Goal: Entertainment & Leisure: Browse casually

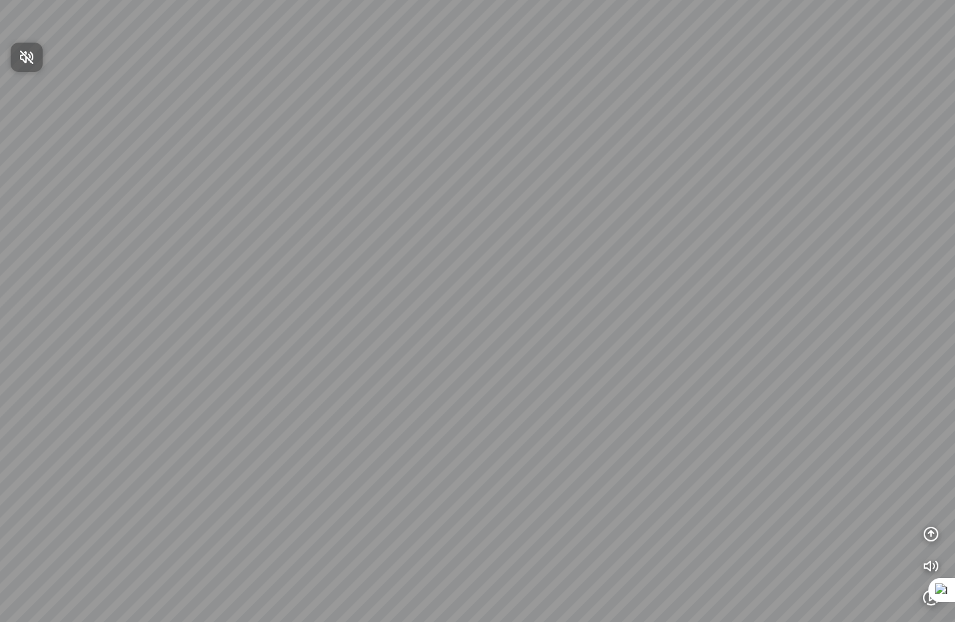
drag, startPoint x: 522, startPoint y: 366, endPoint x: 469, endPoint y: 251, distance: 126.1
click at [468, 251] on div at bounding box center [477, 311] width 955 height 622
drag, startPoint x: 544, startPoint y: 350, endPoint x: 145, endPoint y: 308, distance: 401.3
click at [145, 307] on div at bounding box center [477, 311] width 955 height 622
drag, startPoint x: 572, startPoint y: 398, endPoint x: 257, endPoint y: 349, distance: 318.9
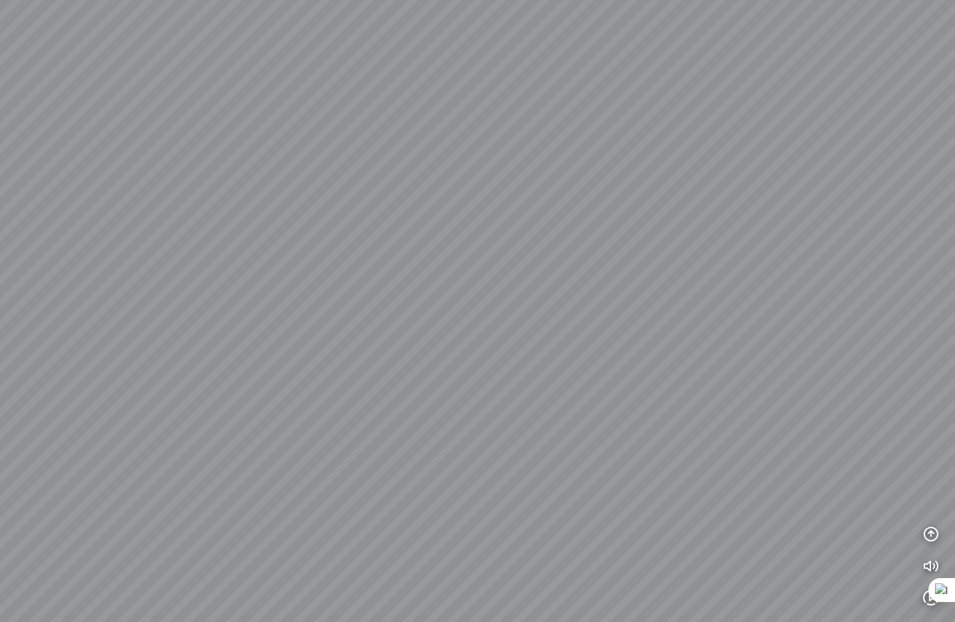
click at [257, 349] on div at bounding box center [477, 311] width 955 height 622
drag, startPoint x: 549, startPoint y: 440, endPoint x: 289, endPoint y: 202, distance: 352.2
click at [291, 202] on div at bounding box center [477, 311] width 955 height 622
drag, startPoint x: 594, startPoint y: 365, endPoint x: 229, endPoint y: 234, distance: 387.7
click at [190, 206] on div at bounding box center [477, 311] width 955 height 622
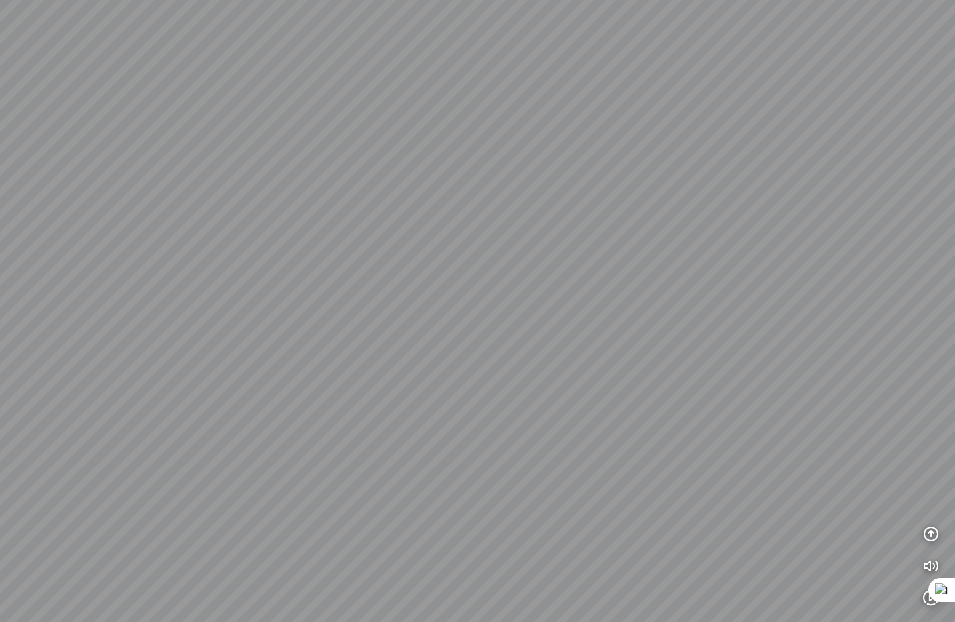
drag, startPoint x: 504, startPoint y: 342, endPoint x: 465, endPoint y: 448, distance: 113.4
click at [392, 542] on div at bounding box center [477, 311] width 955 height 622
drag, startPoint x: 519, startPoint y: 294, endPoint x: 376, endPoint y: 514, distance: 262.0
click at [375, 518] on div at bounding box center [477, 311] width 955 height 622
drag, startPoint x: 427, startPoint y: 464, endPoint x: 77, endPoint y: 483, distance: 350.9
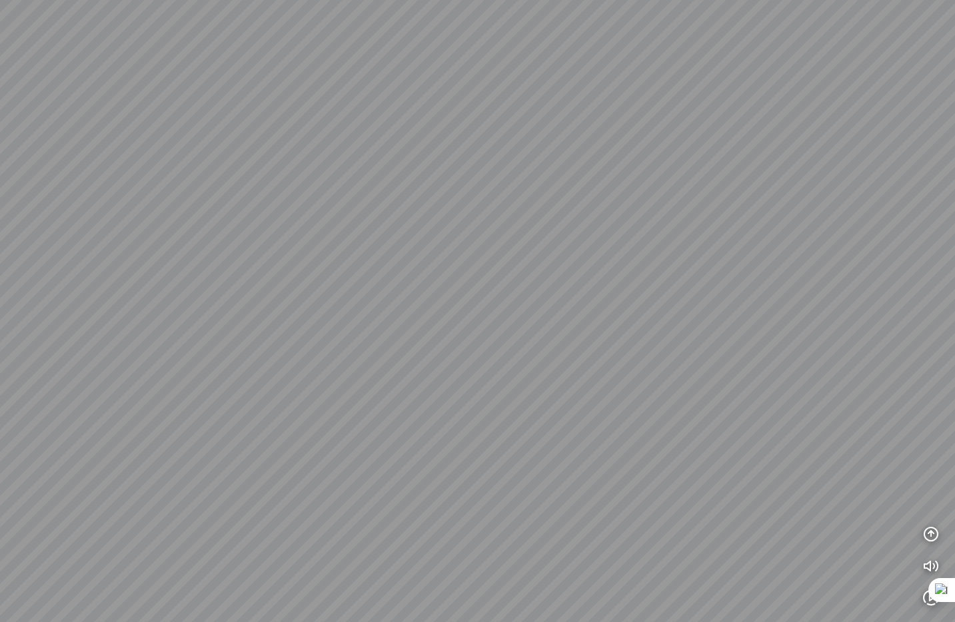
click at [75, 484] on div at bounding box center [477, 311] width 955 height 622
drag, startPoint x: 499, startPoint y: 477, endPoint x: 40, endPoint y: 401, distance: 465.2
click at [41, 401] on div at bounding box center [477, 311] width 955 height 622
drag, startPoint x: 448, startPoint y: 438, endPoint x: 76, endPoint y: 455, distance: 372.7
click at [98, 454] on div at bounding box center [477, 311] width 955 height 622
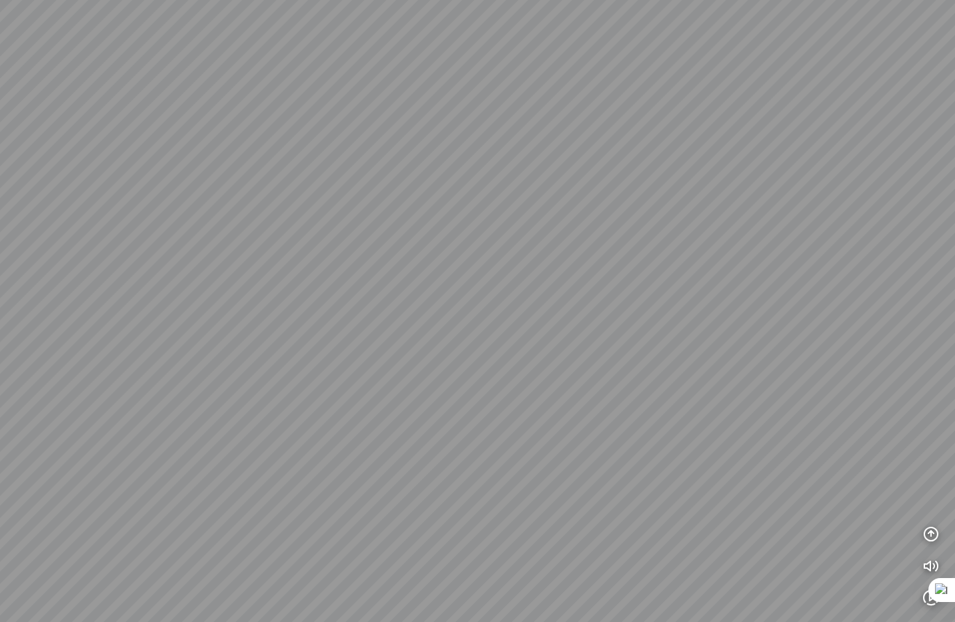
drag, startPoint x: 304, startPoint y: 418, endPoint x: 305, endPoint y: 184, distance: 234.5
click at [305, 184] on div at bounding box center [477, 311] width 955 height 622
drag, startPoint x: 428, startPoint y: 431, endPoint x: 452, endPoint y: 112, distance: 320.0
click at [434, 93] on div at bounding box center [477, 311] width 955 height 622
drag, startPoint x: 452, startPoint y: 180, endPoint x: 384, endPoint y: 474, distance: 302.1
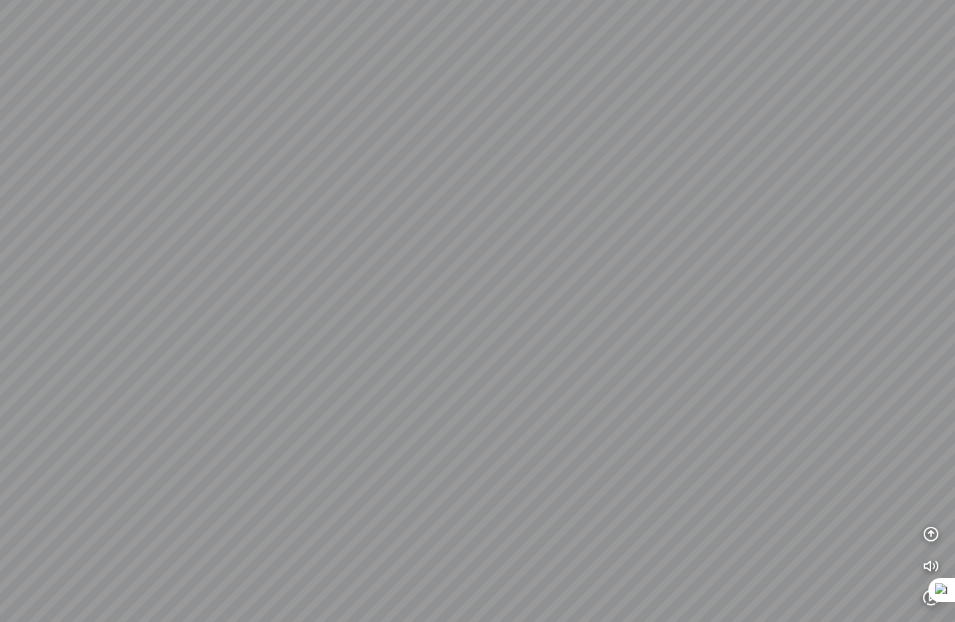
click at [351, 568] on div at bounding box center [477, 311] width 955 height 622
drag, startPoint x: 403, startPoint y: 455, endPoint x: 396, endPoint y: 510, distance: 55.8
click at [395, 512] on div at bounding box center [477, 311] width 955 height 622
drag, startPoint x: 426, startPoint y: 340, endPoint x: 422, endPoint y: 398, distance: 58.8
click at [399, 472] on div at bounding box center [477, 311] width 955 height 622
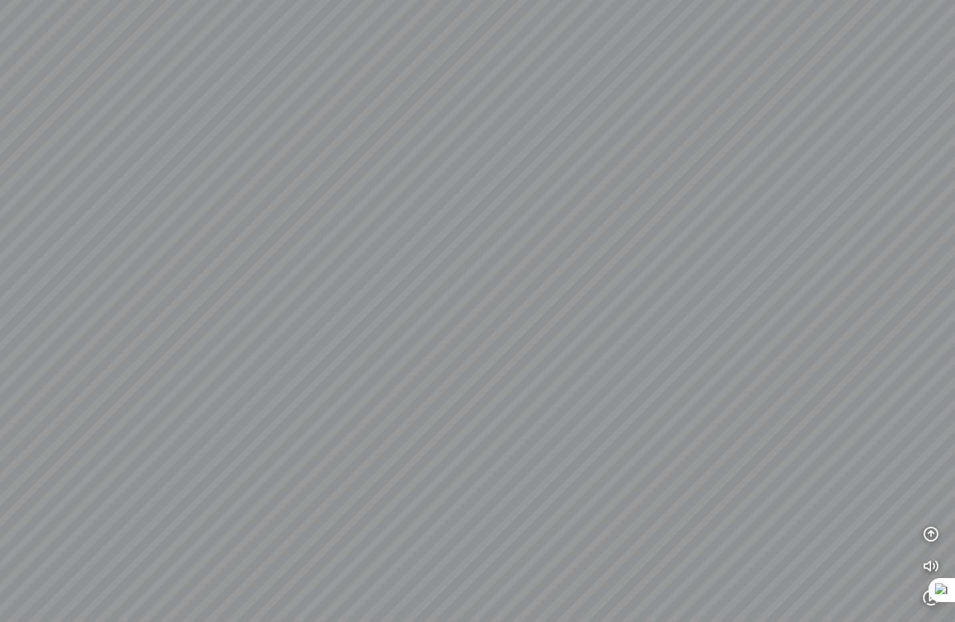
drag, startPoint x: 428, startPoint y: 285, endPoint x: 386, endPoint y: 535, distance: 253.4
click at [386, 542] on div at bounding box center [477, 311] width 955 height 622
drag, startPoint x: 354, startPoint y: 371, endPoint x: 326, endPoint y: 572, distance: 202.5
click at [326, 571] on div at bounding box center [477, 311] width 955 height 622
drag, startPoint x: 341, startPoint y: 416, endPoint x: 306, endPoint y: 32, distance: 385.9
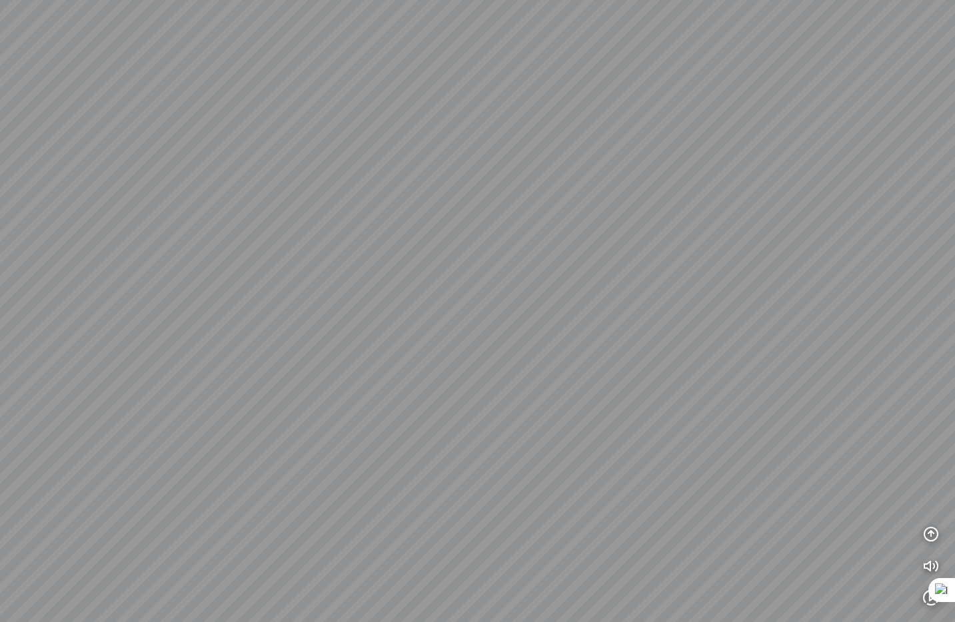
click at [295, 75] on div at bounding box center [477, 311] width 955 height 622
drag, startPoint x: 360, startPoint y: 432, endPoint x: 603, endPoint y: 402, distance: 244.3
click at [598, 402] on div at bounding box center [477, 311] width 955 height 622
drag, startPoint x: 383, startPoint y: 438, endPoint x: 799, endPoint y: 407, distance: 417.5
click at [772, 394] on div at bounding box center [477, 311] width 955 height 622
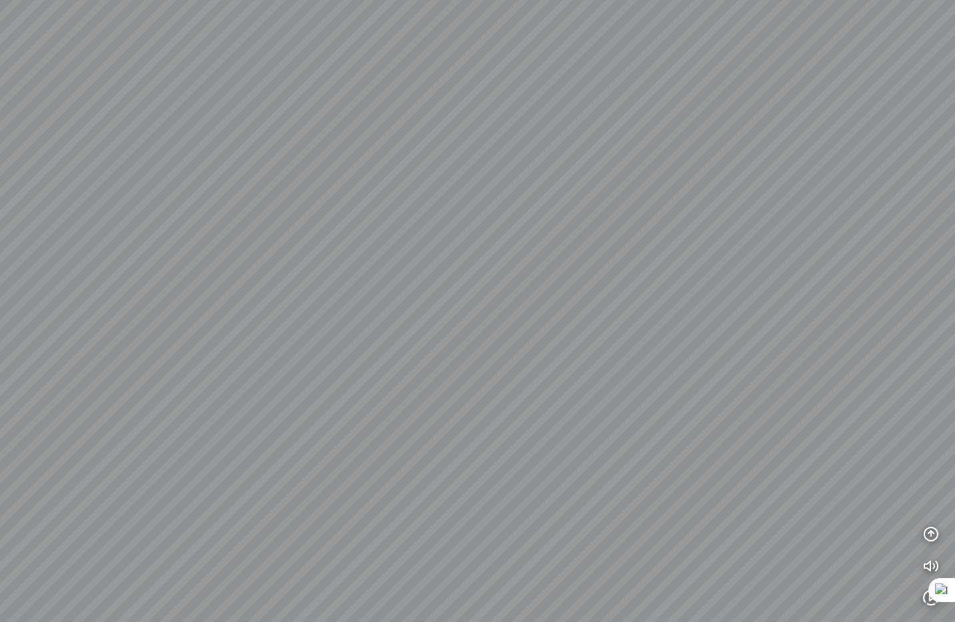
drag, startPoint x: 510, startPoint y: 448, endPoint x: 822, endPoint y: 359, distance: 324.7
click at [822, 357] on div at bounding box center [477, 311] width 955 height 622
drag, startPoint x: 370, startPoint y: 310, endPoint x: 693, endPoint y: 348, distance: 324.6
click at [716, 347] on div at bounding box center [477, 311] width 955 height 622
drag, startPoint x: 569, startPoint y: 316, endPoint x: 578, endPoint y: 430, distance: 114.3
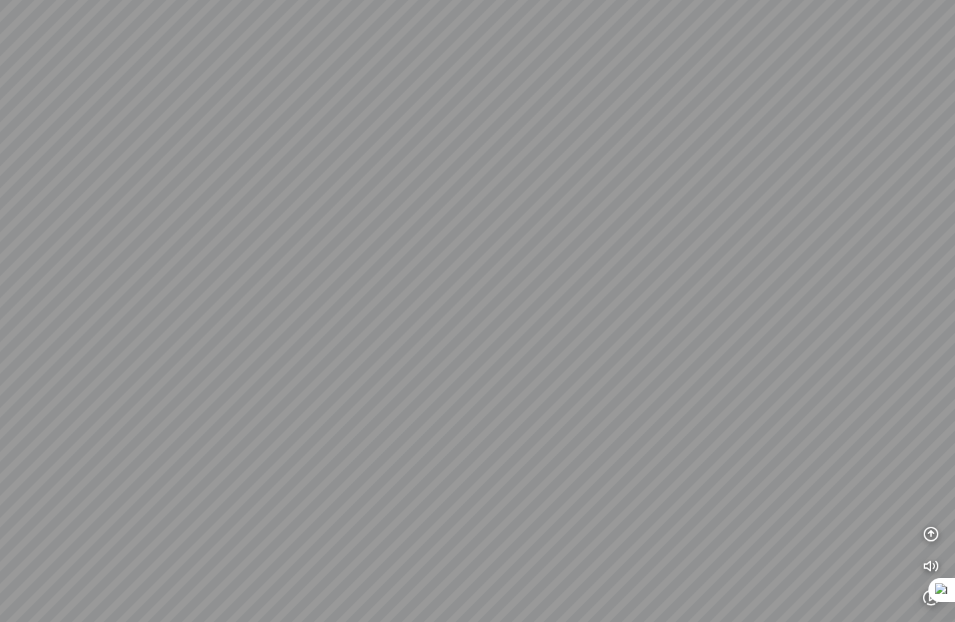
click at [578, 430] on div at bounding box center [477, 311] width 955 height 622
drag, startPoint x: 572, startPoint y: 378, endPoint x: 571, endPoint y: 404, distance: 26.0
click at [571, 404] on div at bounding box center [477, 311] width 955 height 622
drag, startPoint x: 571, startPoint y: 404, endPoint x: 808, endPoint y: 344, distance: 244.8
click at [808, 344] on div at bounding box center [477, 311] width 955 height 622
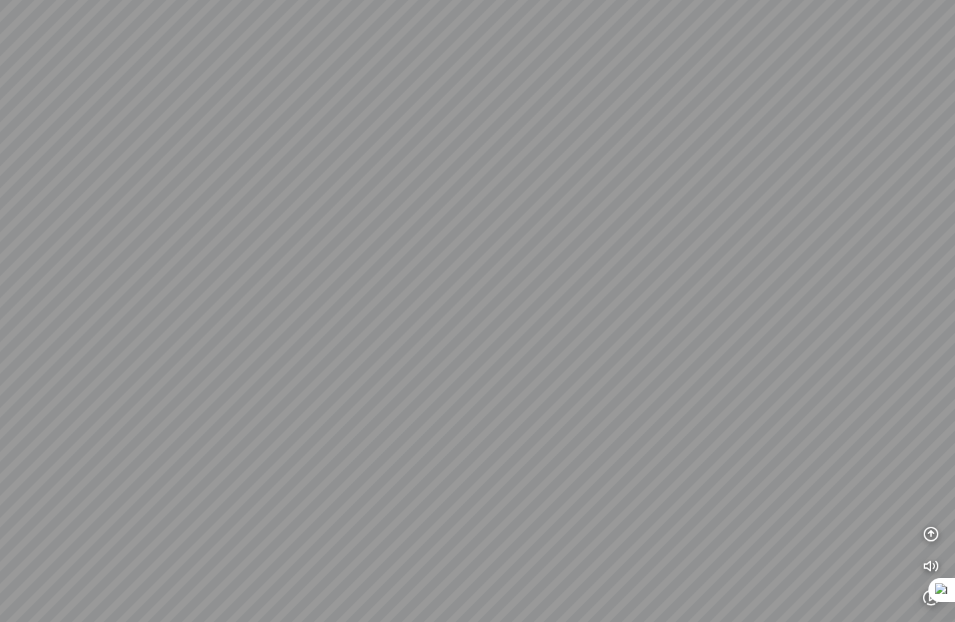
drag, startPoint x: 532, startPoint y: 412, endPoint x: 632, endPoint y: 370, distance: 109.2
click at [632, 369] on div at bounding box center [477, 311] width 955 height 622
drag, startPoint x: 563, startPoint y: 393, endPoint x: 790, endPoint y: 317, distance: 239.5
click at [789, 315] on div at bounding box center [477, 311] width 955 height 622
drag, startPoint x: 629, startPoint y: 345, endPoint x: 610, endPoint y: 342, distance: 19.6
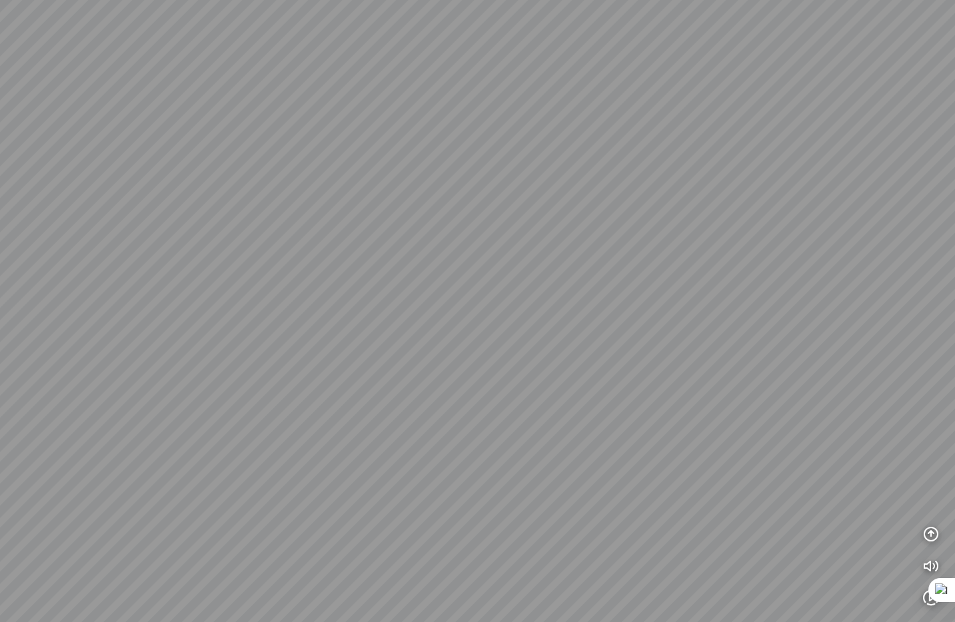
click at [643, 365] on div at bounding box center [477, 311] width 955 height 622
drag, startPoint x: 424, startPoint y: 308, endPoint x: 769, endPoint y: 390, distance: 354.5
click at [765, 385] on div at bounding box center [477, 311] width 955 height 622
drag, startPoint x: 747, startPoint y: 397, endPoint x: 571, endPoint y: 317, distance: 193.2
click at [571, 317] on div at bounding box center [477, 311] width 955 height 622
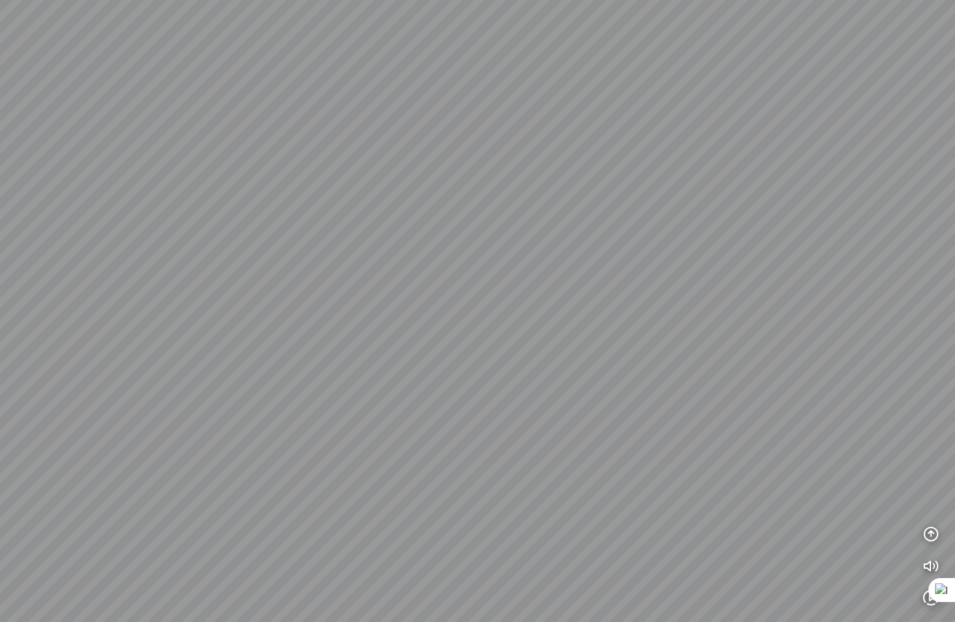
drag
click at [489, 326] on div at bounding box center [477, 311] width 955 height 622
drag, startPoint x: 562, startPoint y: 333, endPoint x: 344, endPoint y: 310, distance: 219.1
click at [266, 294] on div at bounding box center [477, 311] width 955 height 622
drag, startPoint x: 534, startPoint y: 192, endPoint x: 342, endPoint y: 418, distance: 297.2
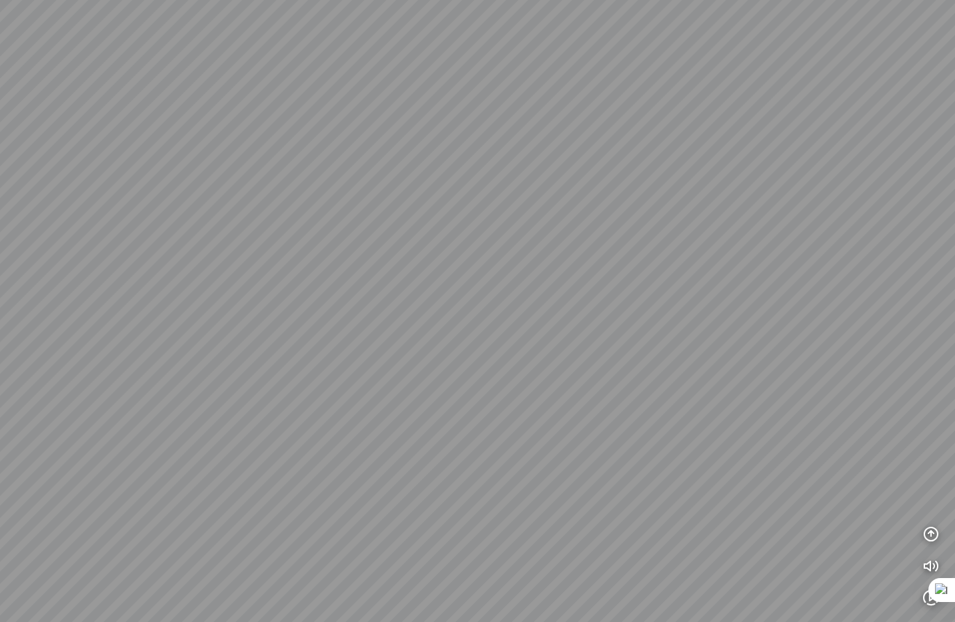
click at [338, 416] on div at bounding box center [477, 311] width 955 height 622
drag, startPoint x: 611, startPoint y: 338, endPoint x: 115, endPoint y: 296, distance: 498.1
click at [116, 296] on div at bounding box center [477, 311] width 955 height 622
drag, startPoint x: 378, startPoint y: 320, endPoint x: 62, endPoint y: 170, distance: 349.8
click at [61, 169] on div at bounding box center [477, 311] width 955 height 622
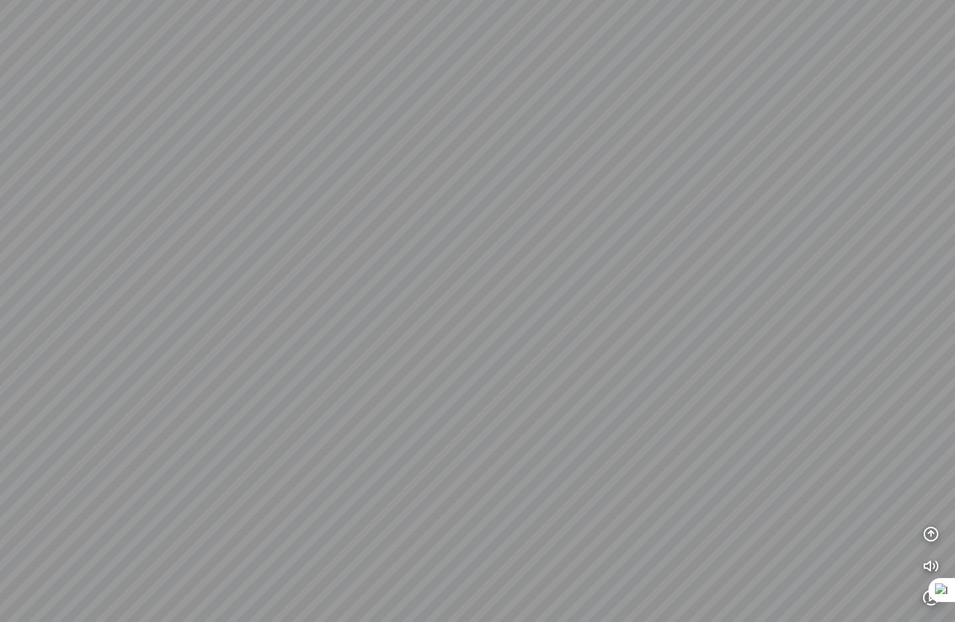
drag, startPoint x: 307, startPoint y: 240, endPoint x: 235, endPoint y: 408, distance: 182.6
click at [228, 410] on div at bounding box center [477, 311] width 955 height 622
drag, startPoint x: 275, startPoint y: 349, endPoint x: 293, endPoint y: 167, distance: 183.4
click at [292, 167] on div at bounding box center [477, 311] width 955 height 622
drag, startPoint x: 225, startPoint y: 235, endPoint x: 609, endPoint y: 418, distance: 425.8
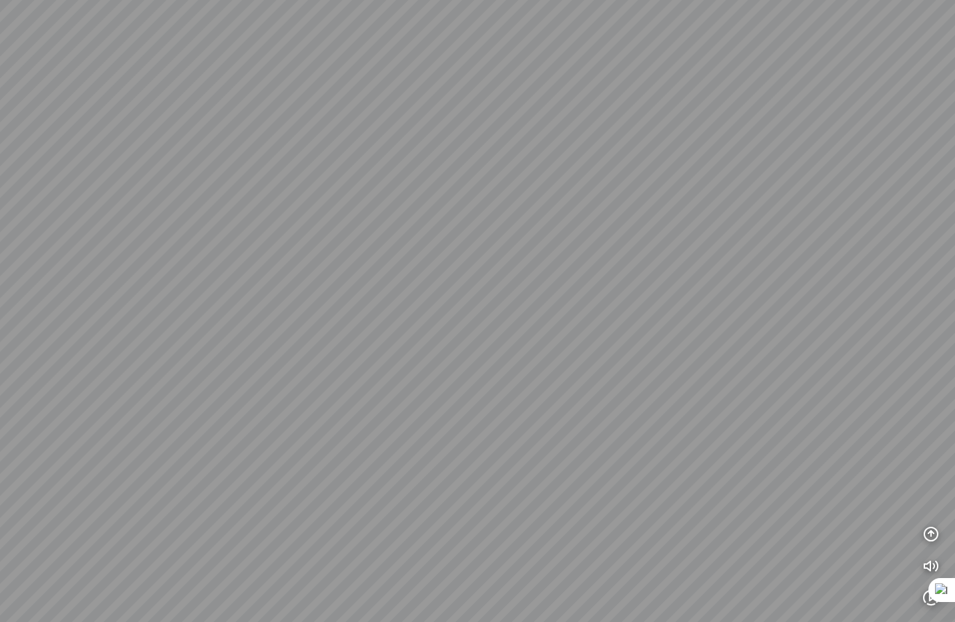
click at [621, 424] on div at bounding box center [477, 311] width 955 height 622
drag, startPoint x: 473, startPoint y: 455, endPoint x: 482, endPoint y: 467, distance: 14.8
click at [458, 508] on div at bounding box center [477, 311] width 955 height 622
drag, startPoint x: 491, startPoint y: 424, endPoint x: 187, endPoint y: 463, distance: 306.3
click at [214, 465] on div at bounding box center [477, 311] width 955 height 622
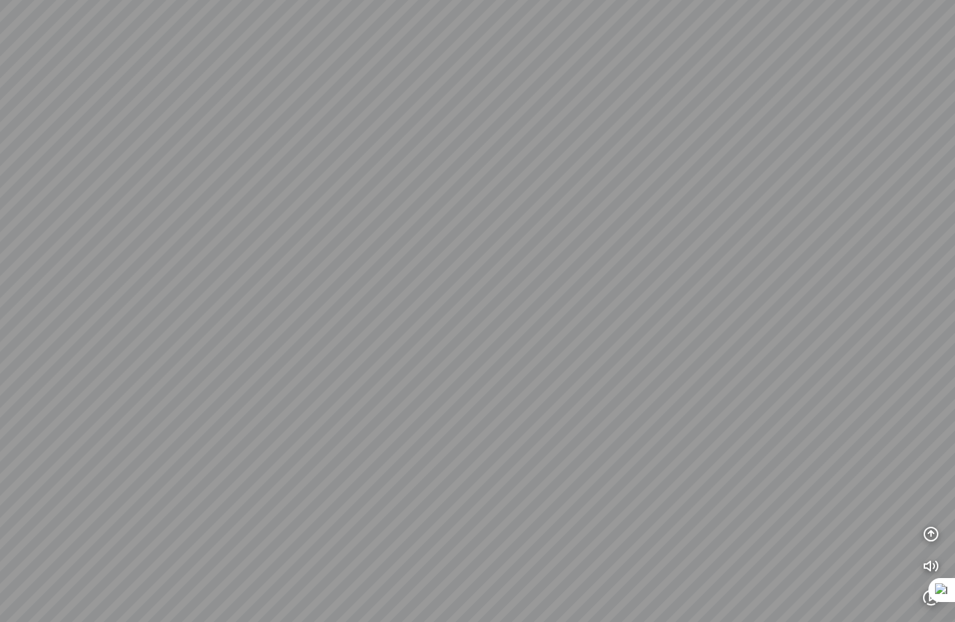
drag, startPoint x: 565, startPoint y: 529, endPoint x: 297, endPoint y: 154, distance: 460.8
click at [297, 164] on div at bounding box center [477, 311] width 955 height 622
drag, startPoint x: 404, startPoint y: 333, endPoint x: 139, endPoint y: 350, distance: 265.7
click at [128, 340] on div at bounding box center [477, 311] width 955 height 622
drag, startPoint x: 405, startPoint y: 281, endPoint x: 328, endPoint y: 393, distance: 136.0
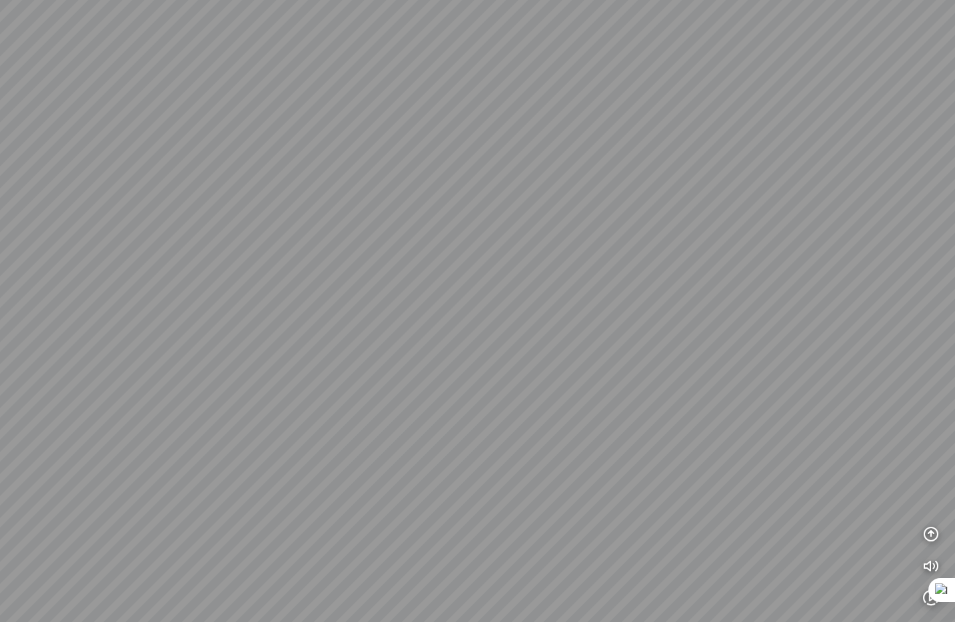
click at [457, 481] on div at bounding box center [477, 311] width 955 height 622
drag, startPoint x: 459, startPoint y: 384, endPoint x: 533, endPoint y: 390, distance: 74.1
click at [536, 391] on div at bounding box center [477, 311] width 955 height 622
drag, startPoint x: 365, startPoint y: 379, endPoint x: 666, endPoint y: 388, distance: 301.2
click at [666, 388] on div at bounding box center [477, 311] width 955 height 622
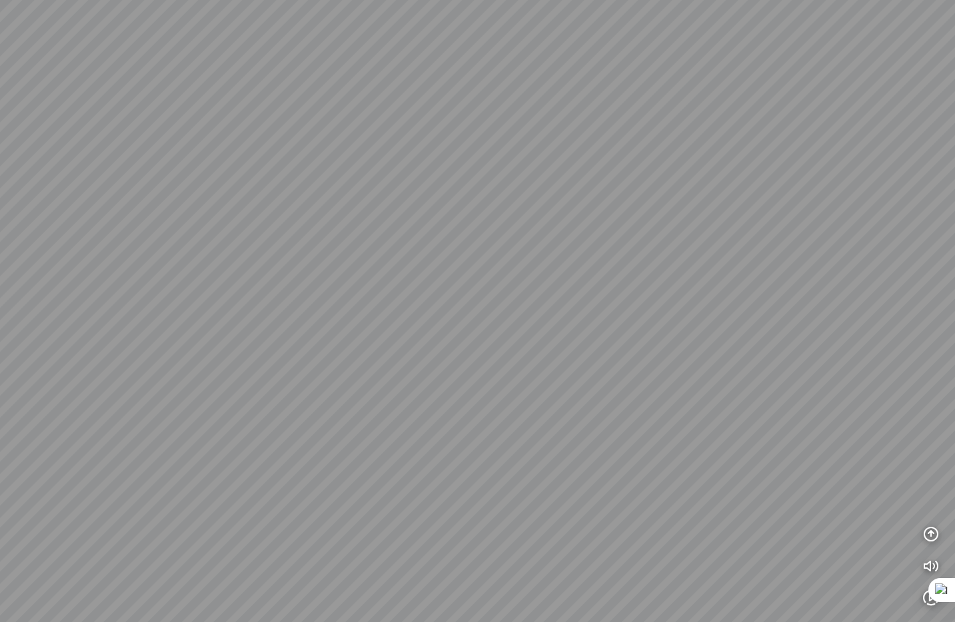
drag, startPoint x: 410, startPoint y: 374, endPoint x: 507, endPoint y: 262, distance: 147.8
click at [501, 266] on div at bounding box center [477, 311] width 955 height 622
drag, startPoint x: 428, startPoint y: 322, endPoint x: 354, endPoint y: 159, distance: 179.5
click at [357, 163] on div at bounding box center [477, 311] width 955 height 622
drag, startPoint x: 497, startPoint y: 299, endPoint x: 434, endPoint y: 443, distance: 157.2
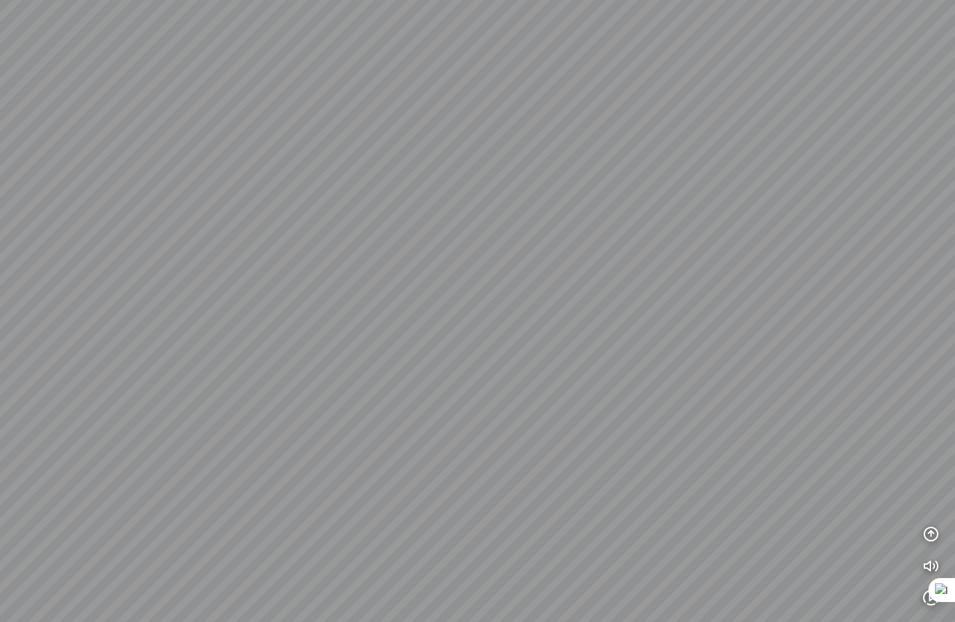
click at [434, 442] on div at bounding box center [477, 311] width 955 height 622
drag, startPoint x: 474, startPoint y: 348, endPoint x: 450, endPoint y: 468, distance: 123.1
click at [446, 474] on div at bounding box center [477, 311] width 955 height 622
drag, startPoint x: 451, startPoint y: 388, endPoint x: 265, endPoint y: 268, distance: 221.5
click at [267, 269] on div at bounding box center [477, 311] width 955 height 622
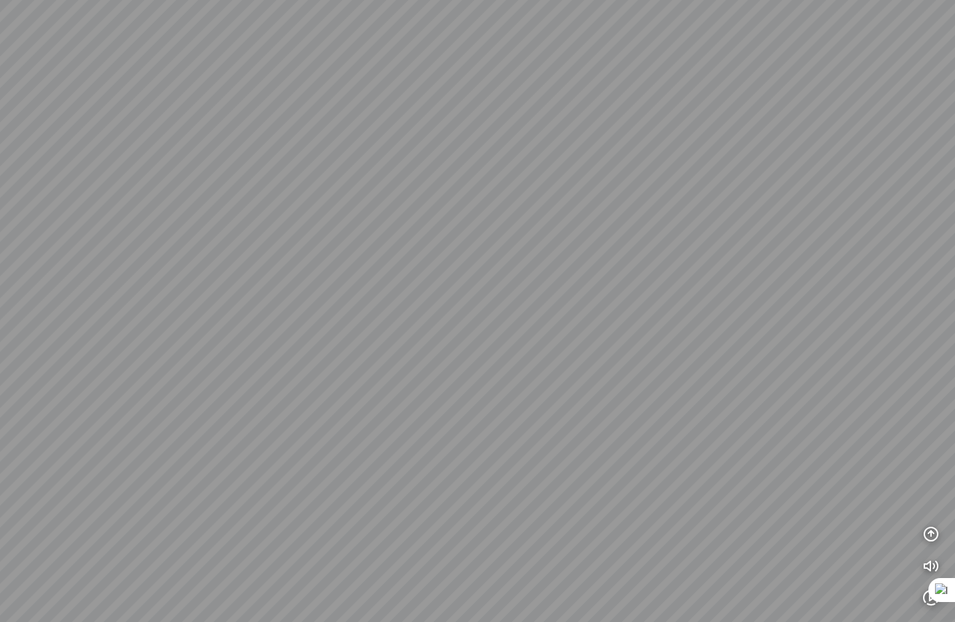
drag, startPoint x: 450, startPoint y: 383, endPoint x: 628, endPoint y: 441, distance: 187.7
click at [607, 431] on div at bounding box center [477, 311] width 955 height 622
drag, startPoint x: 316, startPoint y: 370, endPoint x: 617, endPoint y: 334, distance: 303.9
click at [603, 334] on div at bounding box center [477, 311] width 955 height 622
drag, startPoint x: 328, startPoint y: 400, endPoint x: 333, endPoint y: 162, distance: 237.8
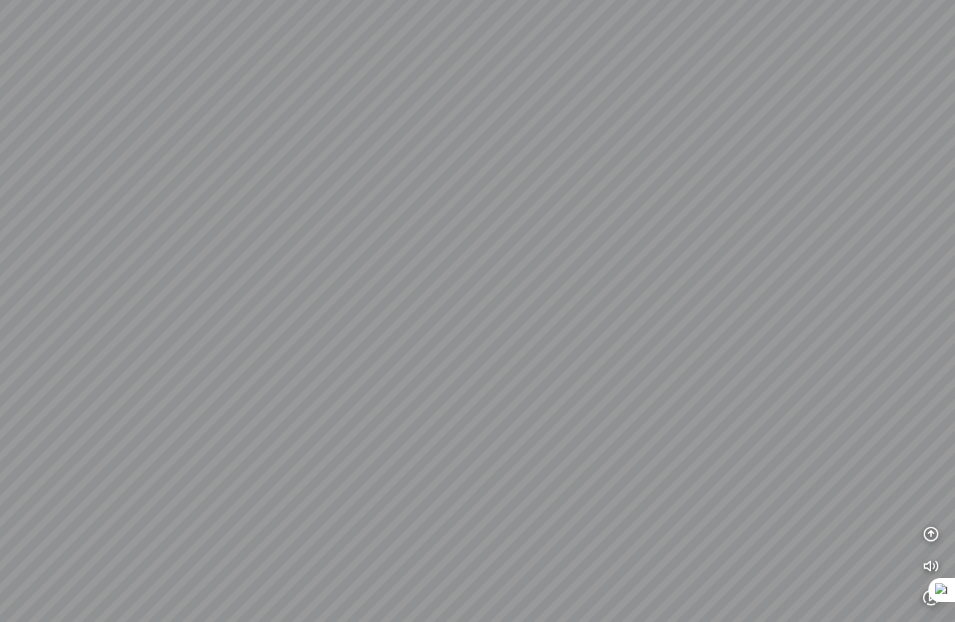
click at [333, 163] on div at bounding box center [477, 311] width 955 height 622
drag, startPoint x: 375, startPoint y: 212, endPoint x: 346, endPoint y: 423, distance: 213.2
click at [346, 422] on div at bounding box center [477, 311] width 955 height 622
drag, startPoint x: 343, startPoint y: 405, endPoint x: 852, endPoint y: 528, distance: 523.6
click at [869, 536] on div at bounding box center [477, 311] width 955 height 622
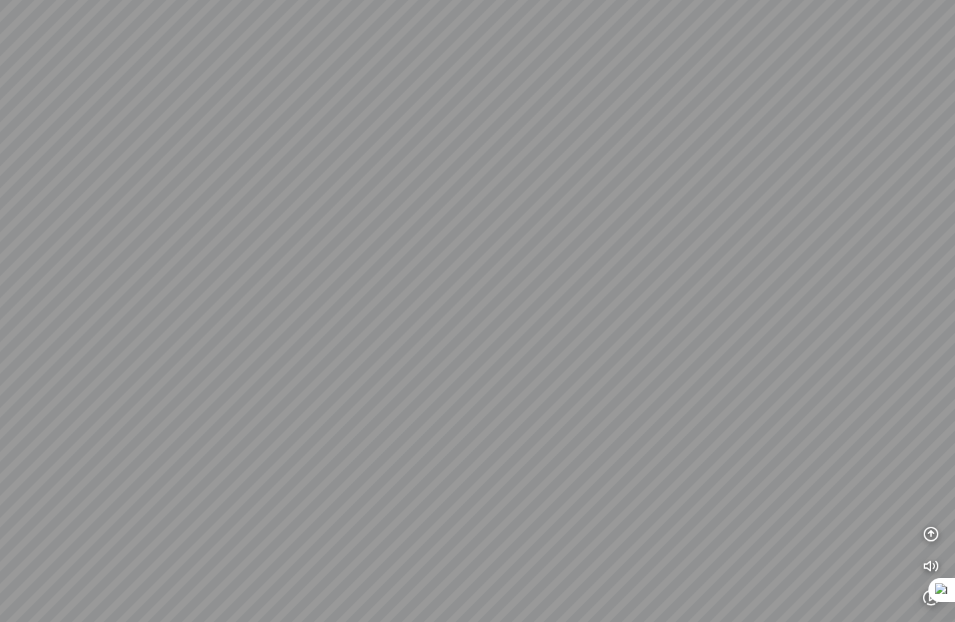
drag, startPoint x: 460, startPoint y: 425, endPoint x: 450, endPoint y: 220, distance: 205.4
click at [450, 220] on div at bounding box center [477, 311] width 955 height 622
drag, startPoint x: 513, startPoint y: 356, endPoint x: 220, endPoint y: 373, distance: 292.9
click at [219, 373] on div at bounding box center [477, 311] width 955 height 622
drag, startPoint x: 314, startPoint y: 363, endPoint x: 494, endPoint y: 350, distance: 180.3
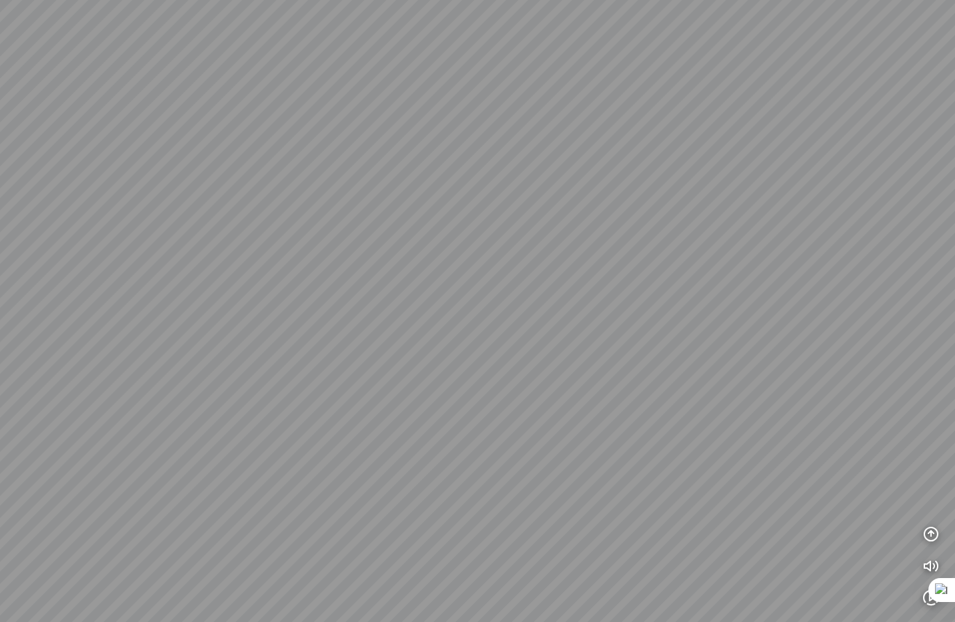
click at [494, 350] on div at bounding box center [477, 311] width 955 height 622
drag, startPoint x: 615, startPoint y: 238, endPoint x: 546, endPoint y: 345, distance: 127.1
click at [546, 345] on div at bounding box center [477, 311] width 955 height 622
click at [455, 367] on div at bounding box center [477, 311] width 955 height 622
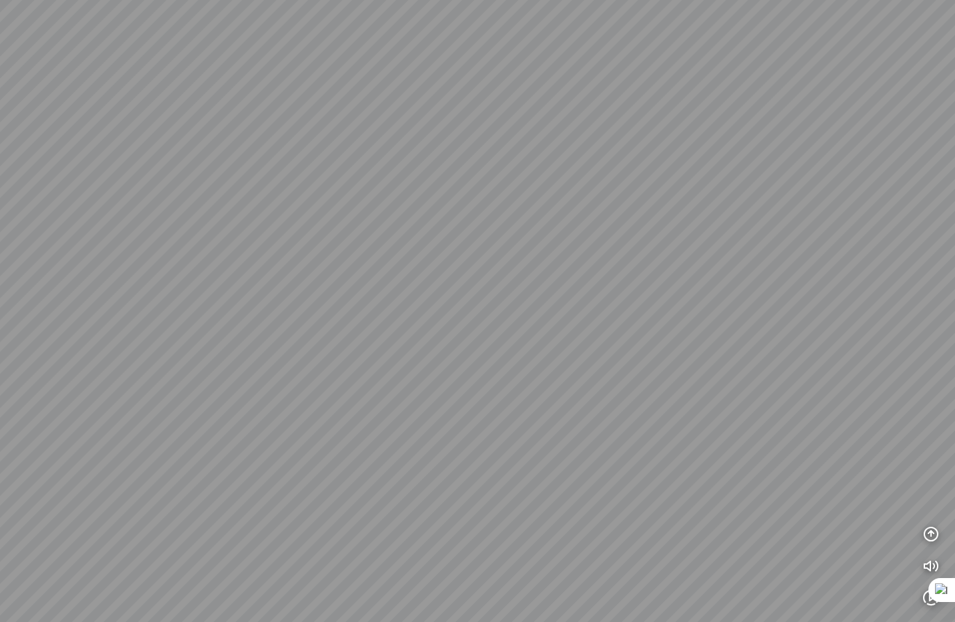
drag, startPoint x: 568, startPoint y: 351, endPoint x: 292, endPoint y: 248, distance: 293.6
click at [294, 249] on div at bounding box center [477, 311] width 955 height 622
drag, startPoint x: 384, startPoint y: 284, endPoint x: 602, endPoint y: 234, distance: 223.3
click at [597, 235] on div at bounding box center [477, 311] width 955 height 622
drag, startPoint x: 463, startPoint y: 263, endPoint x: 621, endPoint y: 162, distance: 187.5
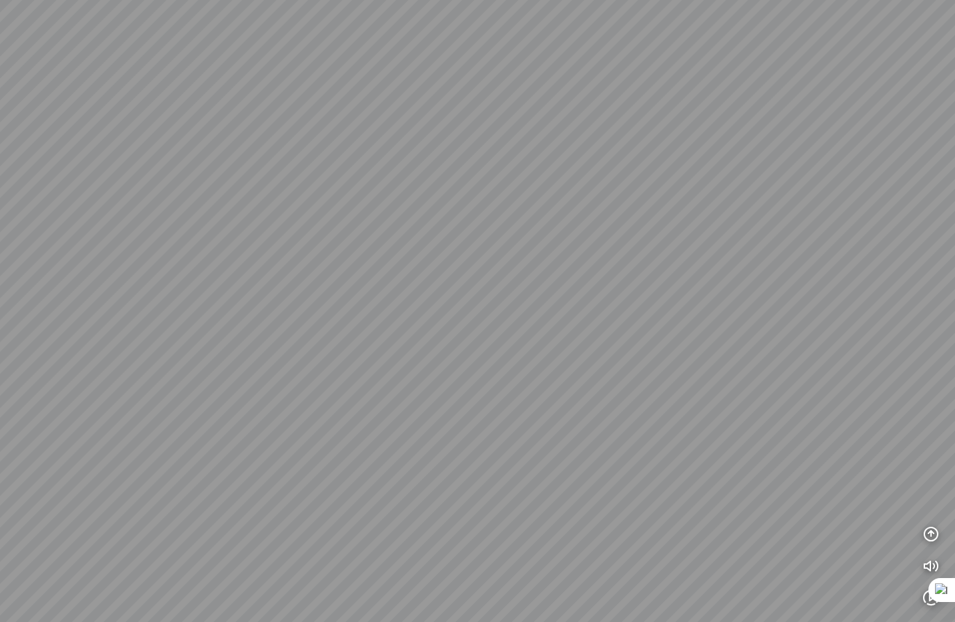
click at [613, 165] on div at bounding box center [477, 311] width 955 height 622
drag, startPoint x: 532, startPoint y: 181, endPoint x: 542, endPoint y: 224, distance: 43.6
click at [542, 224] on div at bounding box center [477, 311] width 955 height 622
drag, startPoint x: 546, startPoint y: 117, endPoint x: 496, endPoint y: 303, distance: 193.1
click at [496, 303] on div at bounding box center [477, 311] width 955 height 622
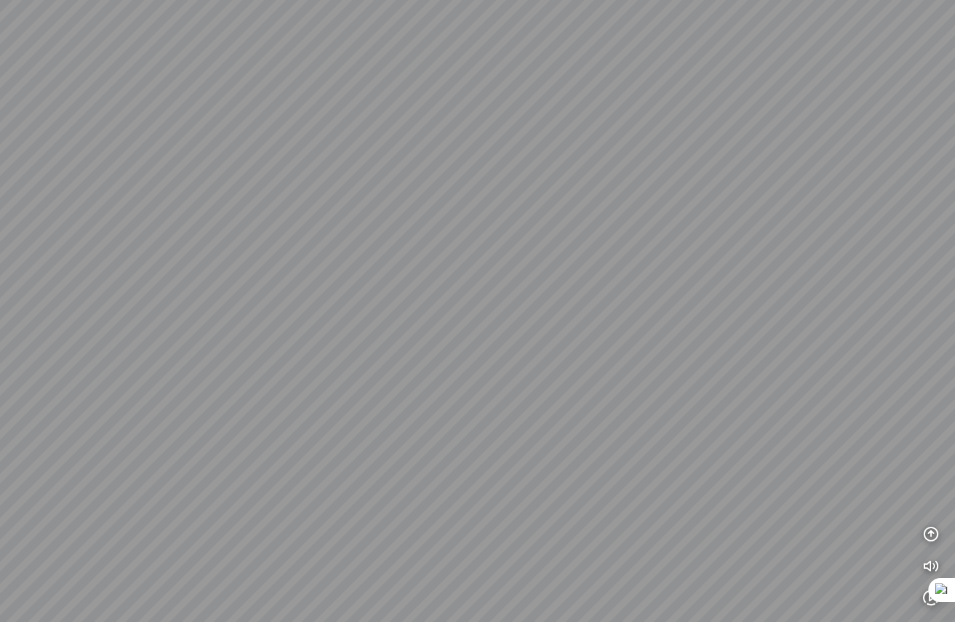
drag, startPoint x: 514, startPoint y: 167, endPoint x: 438, endPoint y: 291, distance: 146.2
click at [438, 291] on div at bounding box center [477, 311] width 955 height 622
drag, startPoint x: 600, startPoint y: 246, endPoint x: 384, endPoint y: 258, distance: 216.8
click at [347, 264] on div at bounding box center [477, 311] width 955 height 622
drag, startPoint x: 437, startPoint y: 241, endPoint x: 415, endPoint y: 252, distance: 24.4
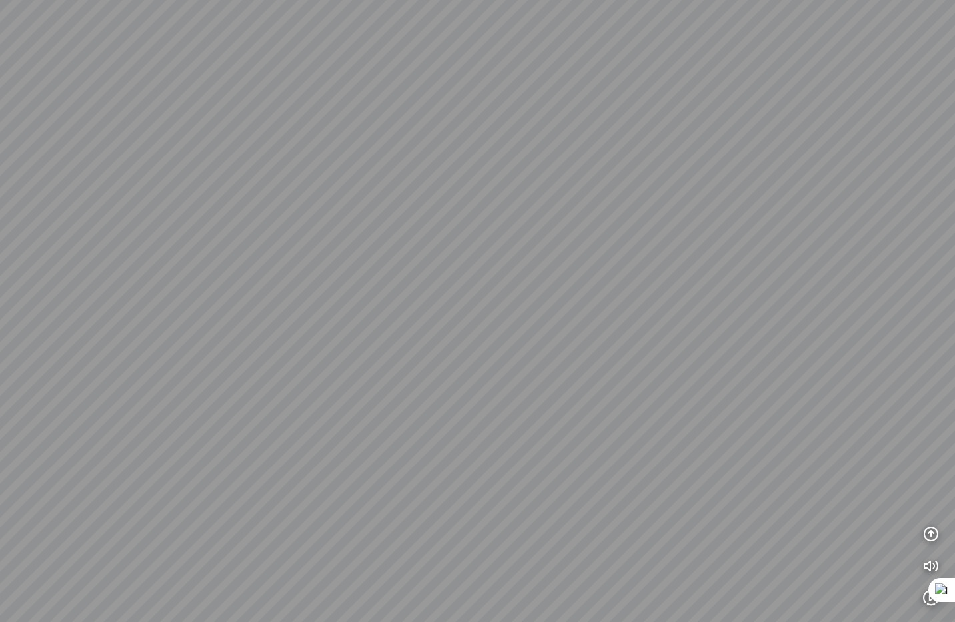
click at [415, 252] on div at bounding box center [477, 311] width 955 height 622
drag, startPoint x: 371, startPoint y: 249, endPoint x: 450, endPoint y: 211, distance: 87.9
click at [450, 211] on div at bounding box center [477, 311] width 955 height 622
drag, startPoint x: 348, startPoint y: 239, endPoint x: 546, endPoint y: 227, distance: 198.9
click at [544, 227] on div at bounding box center [477, 311] width 955 height 622
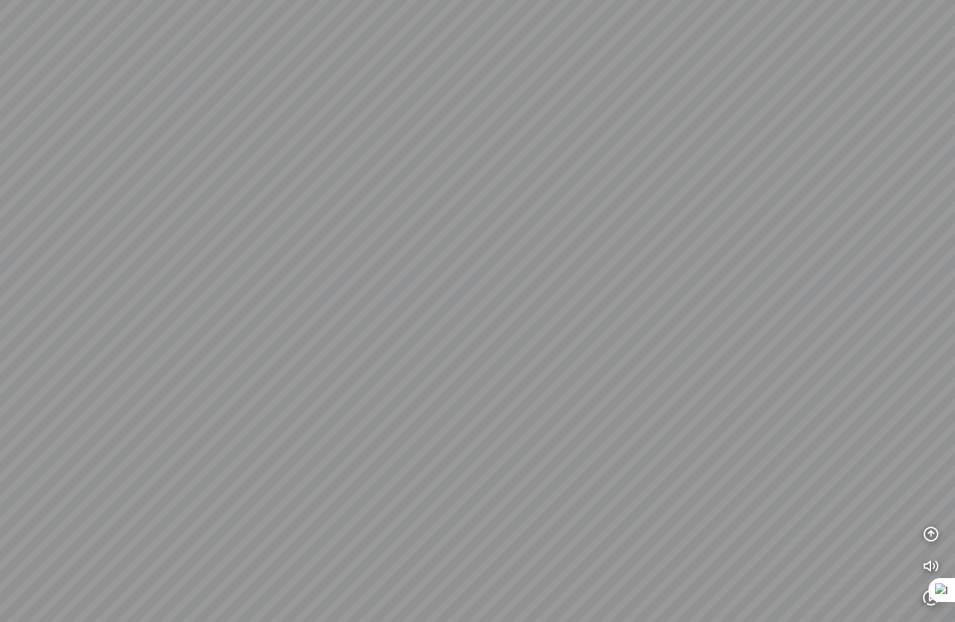
drag, startPoint x: 322, startPoint y: 258, endPoint x: 640, endPoint y: 221, distance: 319.9
click at [636, 222] on div at bounding box center [477, 311] width 955 height 622
drag, startPoint x: 371, startPoint y: 264, endPoint x: 534, endPoint y: 244, distance: 163.7
click at [526, 246] on div at bounding box center [477, 311] width 955 height 622
drag, startPoint x: 417, startPoint y: 230, endPoint x: 453, endPoint y: 290, distance: 69.9
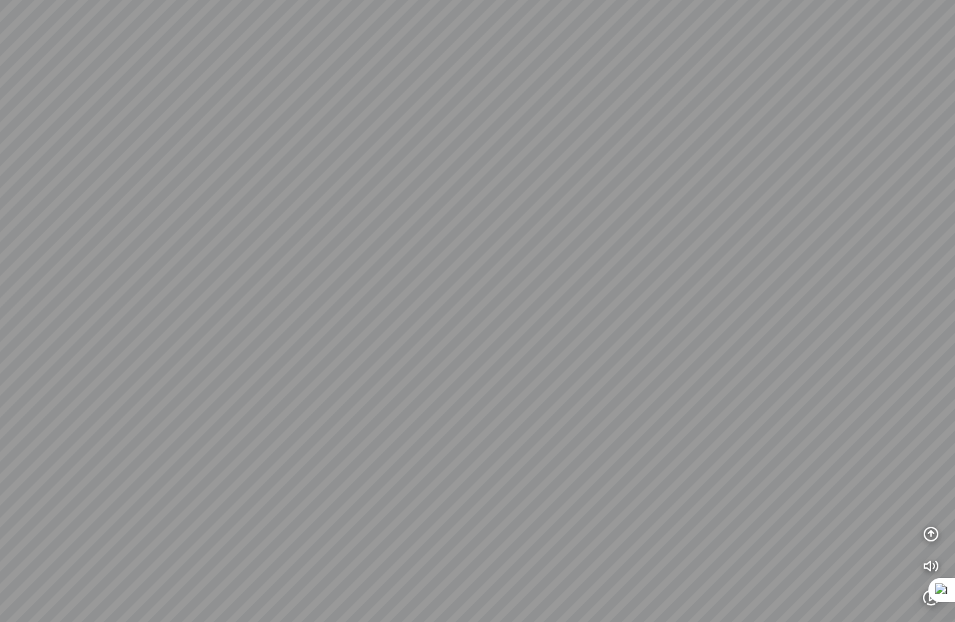
click at [452, 290] on div at bounding box center [477, 311] width 955 height 622
